Goal: Find specific page/section: Find specific page/section

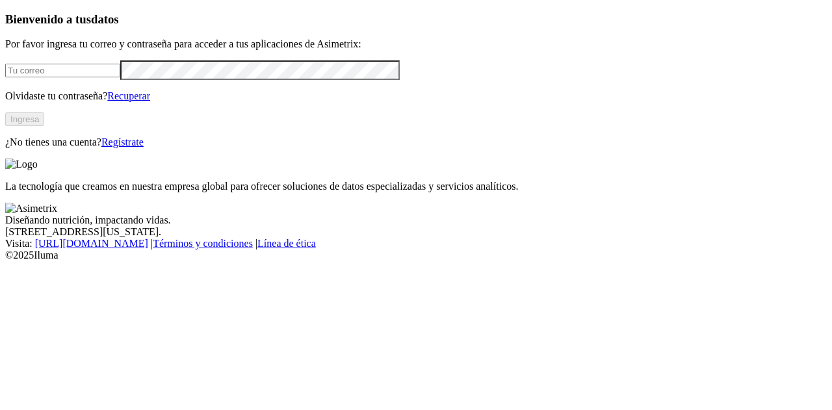
click at [68, 77] on input "email" at bounding box center [62, 71] width 115 height 14
type input "jose.diaz@premexcorp.com"
click input "submit" at bounding box center [0, 0] width 0 height 0
